Goal: Use online tool/utility: Use online tool/utility

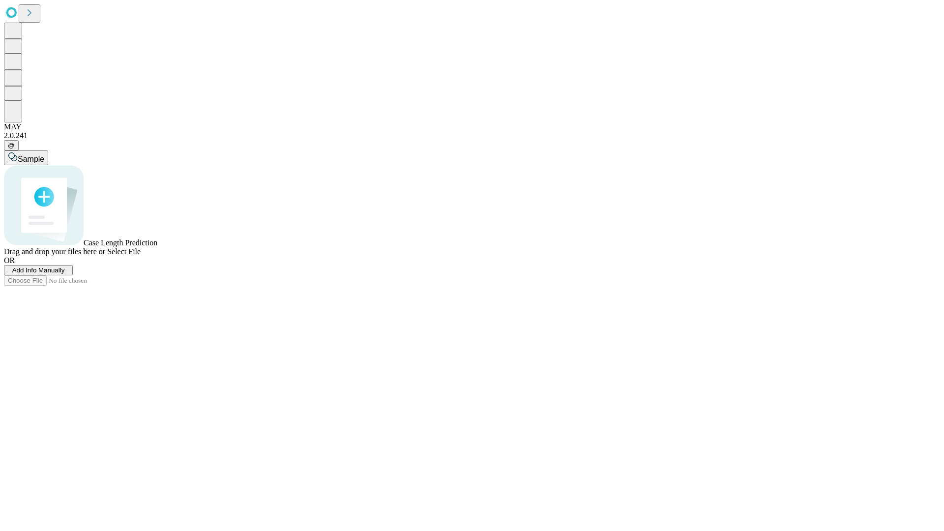
click at [141, 256] on span "Select File" at bounding box center [123, 251] width 33 height 8
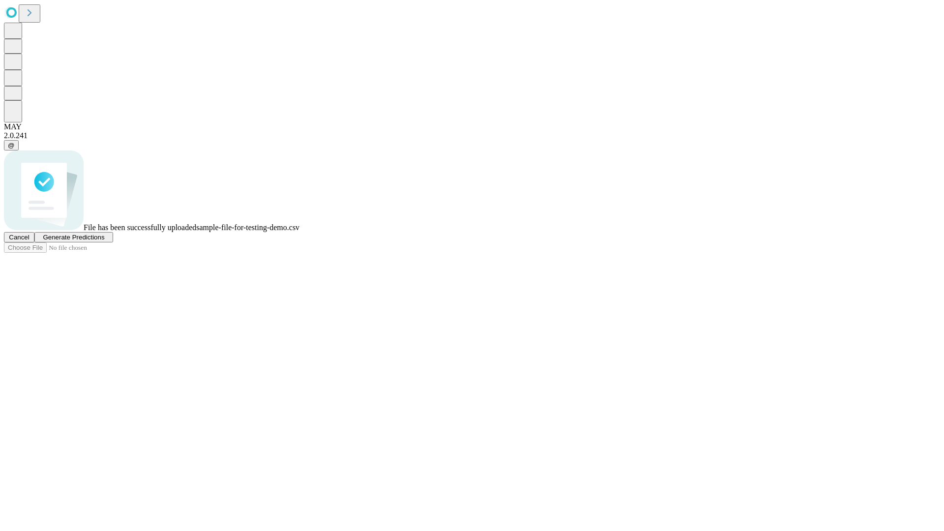
click at [104, 241] on span "Generate Predictions" at bounding box center [73, 237] width 61 height 7
